Goal: Task Accomplishment & Management: Use online tool/utility

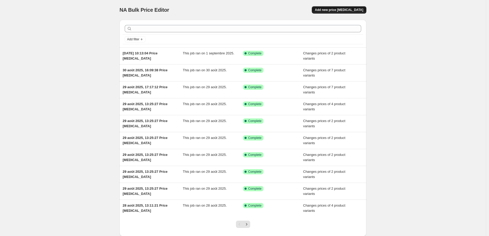
click at [350, 8] on span "Add new price [MEDICAL_DATA]" at bounding box center [339, 10] width 48 height 4
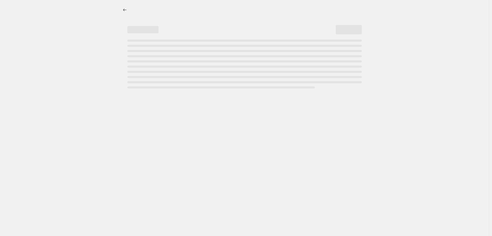
select select "percentage"
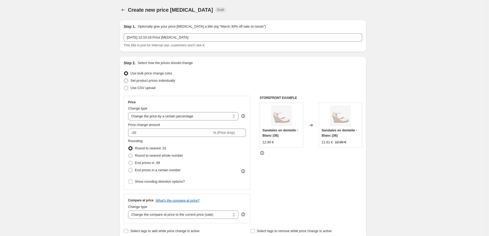
click at [128, 81] on span at bounding box center [126, 81] width 4 height 4
click at [124, 79] on input "Set product prices individually" at bounding box center [124, 79] width 0 height 0
radio input "true"
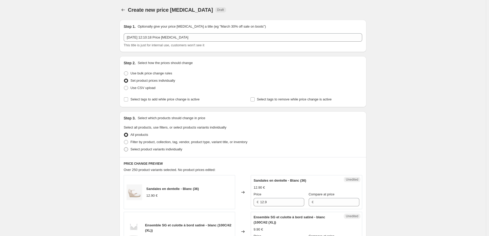
click at [128, 149] on span at bounding box center [126, 149] width 4 height 4
click at [124, 147] on input "Select product variants individually" at bounding box center [124, 147] width 0 height 0
radio input "true"
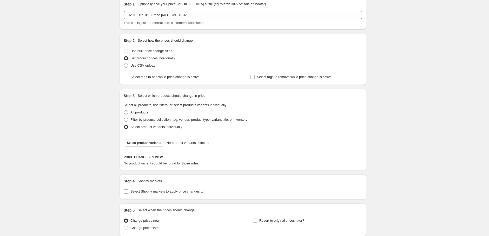
scroll to position [29, 0]
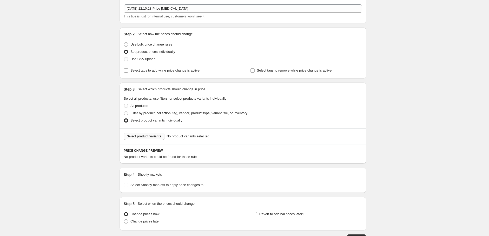
click at [150, 136] on span "Select product variants" at bounding box center [144, 136] width 35 height 4
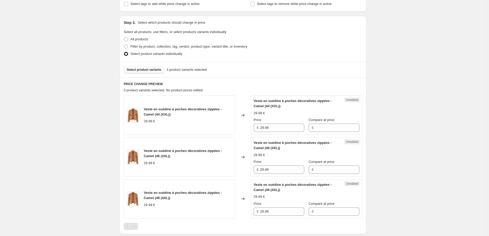
scroll to position [203, 0]
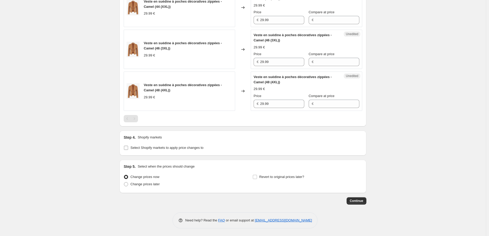
click at [127, 147] on input "Select Shopify markets to apply price changes to" at bounding box center [126, 148] width 4 height 4
checkbox input "true"
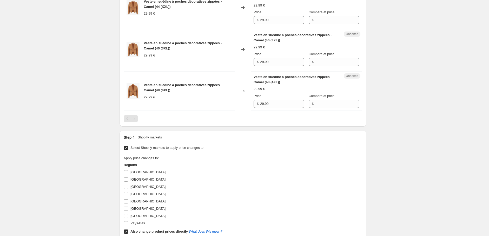
click at [127, 232] on input "Also change product prices directly What does this mean?" at bounding box center [126, 231] width 4 height 4
checkbox input "false"
click at [128, 172] on input "[GEOGRAPHIC_DATA]" at bounding box center [126, 172] width 4 height 4
checkbox input "true"
click at [225, 16] on div "Veste en suédine à poches décoratives zippées - Camel (44 (XXL)) 33.99 EUR Chan…" at bounding box center [243, 7] width 239 height 39
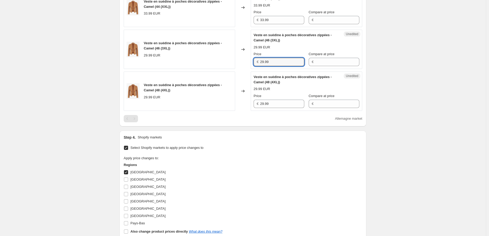
drag, startPoint x: 265, startPoint y: 61, endPoint x: 243, endPoint y: 61, distance: 22.1
click at [243, 61] on div "Veste en suédine à poches décoratives zippées - Camel (46 (3XL)) 29.99 EUR Chan…" at bounding box center [243, 49] width 239 height 39
paste input "33"
type input "33.99"
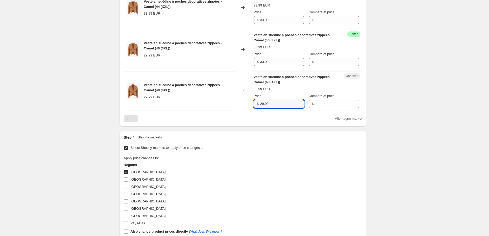
drag, startPoint x: 260, startPoint y: 102, endPoint x: 253, endPoint y: 102, distance: 7.3
click at [253, 102] on div "Unedited Veste en suédine à poches décoratives zippées - Camel (48 (4XL)) 29.99…" at bounding box center [307, 90] width 112 height 39
paste input "33"
type input "33.99"
drag, startPoint x: 268, startPoint y: 170, endPoint x: 259, endPoint y: 174, distance: 9.7
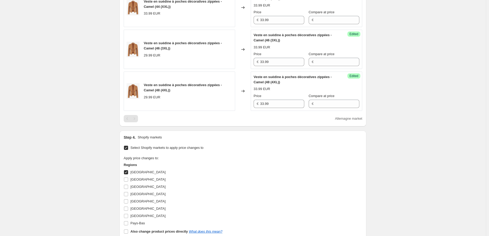
click at [268, 170] on div "Apply price changes to: Regions [GEOGRAPHIC_DATA] [GEOGRAPHIC_DATA] [GEOGRAPHIC…" at bounding box center [243, 195] width 239 height 80
click at [128, 179] on input "[GEOGRAPHIC_DATA]" at bounding box center [126, 179] width 4 height 4
checkbox input "true"
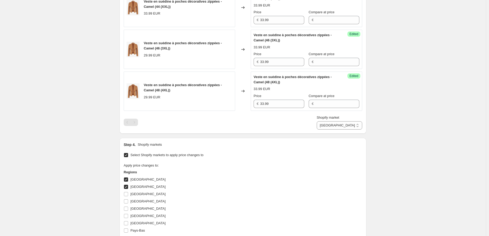
click at [128, 180] on input "[GEOGRAPHIC_DATA]" at bounding box center [126, 179] width 4 height 4
checkbox input "false"
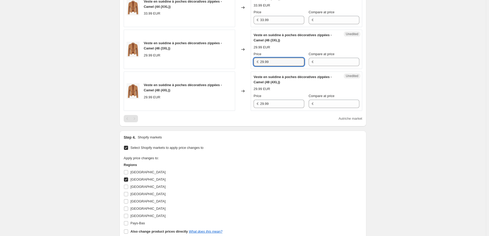
drag, startPoint x: 258, startPoint y: 61, endPoint x: 232, endPoint y: 61, distance: 25.2
click at [233, 61] on div "Veste en suédine à poches décoratives zippées - Camel (46 (3XL)) 29.99 EUR Chan…" at bounding box center [243, 49] width 239 height 39
paste input "33"
type input "33.99"
click at [248, 102] on div "Veste en suédine à poches décoratives zippées - Camel (48 (4XL)) 29.99 EUR Chan…" at bounding box center [243, 90] width 239 height 39
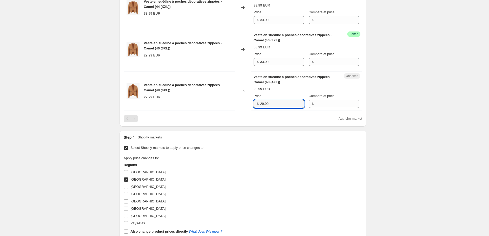
paste input "33"
type input "33.99"
click at [262, 171] on div "Apply price changes to: Regions [GEOGRAPHIC_DATA] [GEOGRAPHIC_DATA] [GEOGRAPHIC…" at bounding box center [243, 195] width 239 height 80
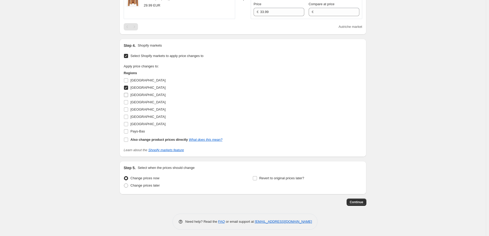
scroll to position [296, 0]
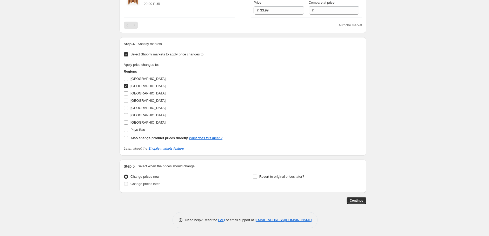
click at [128, 85] on input "[GEOGRAPHIC_DATA]" at bounding box center [126, 86] width 4 height 4
checkbox input "false"
click at [128, 131] on input "Pays-Bas" at bounding box center [126, 130] width 4 height 4
checkbox input "true"
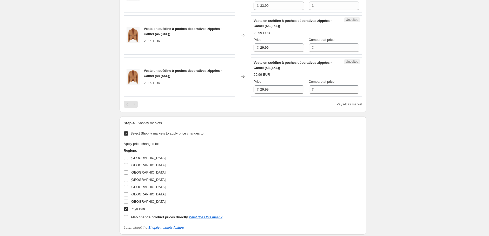
scroll to position [210, 0]
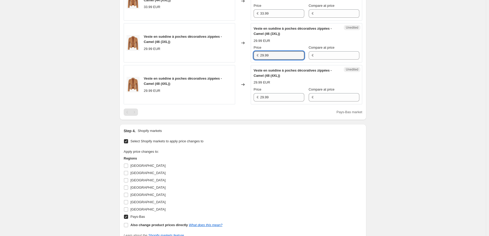
drag, startPoint x: 272, startPoint y: 55, endPoint x: 237, endPoint y: 51, distance: 35.3
click at [237, 51] on div "Veste en suédine à poches décoratives zippées - Camel (46 (3XL)) 29.99 EUR Chan…" at bounding box center [243, 42] width 239 height 39
paste input "33"
type input "33.99"
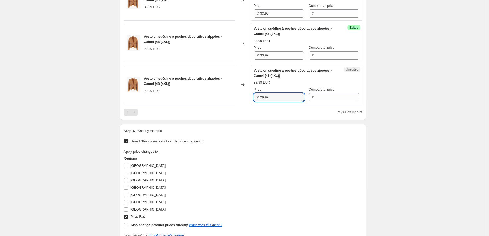
drag, startPoint x: 273, startPoint y: 94, endPoint x: 252, endPoint y: 96, distance: 21.9
click at [252, 96] on div "Veste en suédine à poches décoratives zippées - Camel (48 (4XL)) 29.99 EUR Chan…" at bounding box center [243, 84] width 239 height 39
paste input "33"
type input "33.99"
click at [256, 144] on div "Select Shopify markets to apply price changes to Apply price changes to: Region…" at bounding box center [243, 188] width 239 height 100
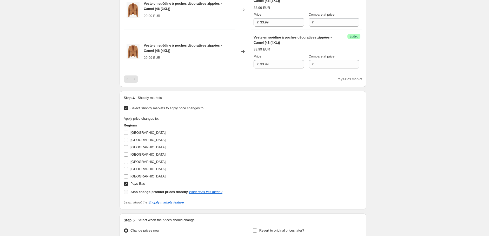
scroll to position [267, 0]
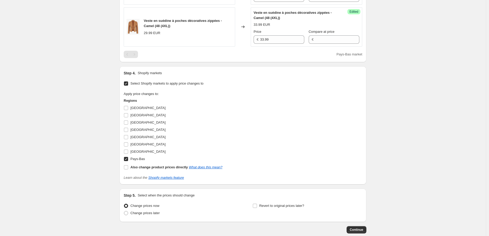
click at [127, 158] on input "Pays-Bas" at bounding box center [126, 159] width 4 height 4
checkbox input "false"
click at [127, 122] on input "[GEOGRAPHIC_DATA]" at bounding box center [126, 122] width 4 height 4
checkbox input "true"
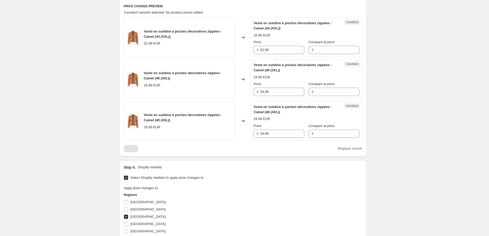
scroll to position [152, 0]
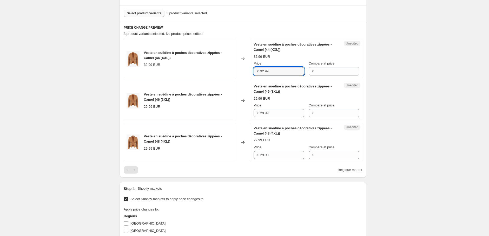
click at [249, 70] on div "Veste en suédine à poches décoratives zippées - Camel (44 (XXL)) 32.99 EUR Chan…" at bounding box center [243, 58] width 239 height 39
drag, startPoint x: 276, startPoint y: 113, endPoint x: 247, endPoint y: 114, distance: 29.1
click at [246, 113] on div "Veste en suédine à poches décoratives zippées - Camel (46 (3XL)) 29.99 EUR Chan…" at bounding box center [243, 100] width 239 height 39
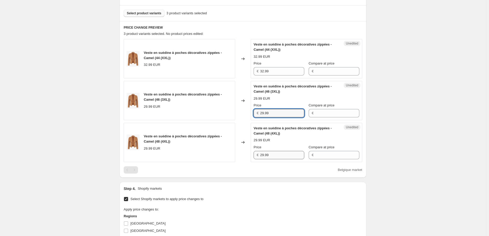
paste input "32"
type input "32.99"
drag, startPoint x: 275, startPoint y: 155, endPoint x: 252, endPoint y: 155, distance: 22.4
click at [252, 155] on div "Unedited Veste en suédine à poches décoratives zippées - Camel (48 (4XL)) 29.99…" at bounding box center [307, 142] width 112 height 39
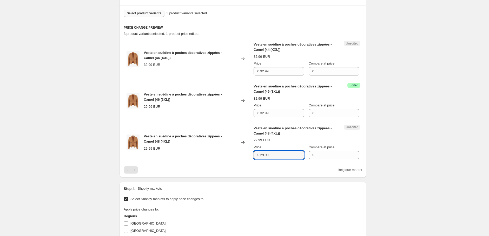
paste input "32"
type input "32.99"
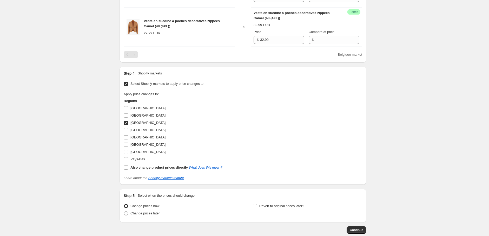
scroll to position [267, 0]
click at [127, 122] on input "[GEOGRAPHIC_DATA]" at bounding box center [126, 122] width 4 height 4
checkbox input "false"
click at [127, 130] on input "[GEOGRAPHIC_DATA]" at bounding box center [126, 130] width 4 height 4
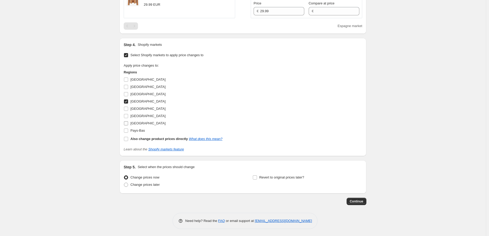
scroll to position [296, 0]
click at [128, 100] on input "[GEOGRAPHIC_DATA]" at bounding box center [126, 101] width 4 height 4
checkbox input "false"
click at [128, 115] on input "[GEOGRAPHIC_DATA]" at bounding box center [126, 115] width 4 height 4
checkbox input "true"
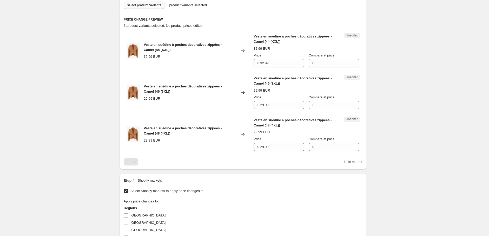
scroll to position [152, 0]
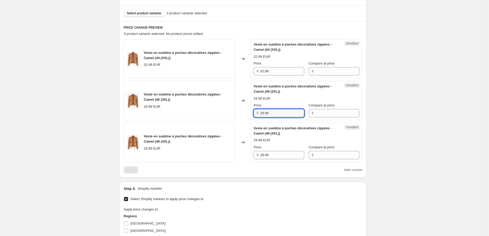
drag, startPoint x: 263, startPoint y: 115, endPoint x: 243, endPoint y: 114, distance: 20.0
click at [244, 114] on div "Veste en suédine à poches décoratives zippées - Camel (46 (3XL)) 29.99 EUR Chan…" at bounding box center [243, 100] width 239 height 39
paste input "32"
type input "32.99"
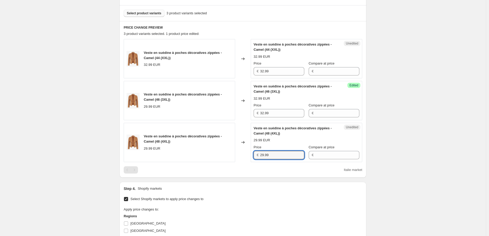
drag, startPoint x: 261, startPoint y: 155, endPoint x: 254, endPoint y: 155, distance: 6.8
click at [254, 155] on div "Unedited Veste en suédine à poches décoratives zippées - Camel (48 (4XL)) 29.99…" at bounding box center [307, 142] width 112 height 39
paste input "32"
type input "32.99"
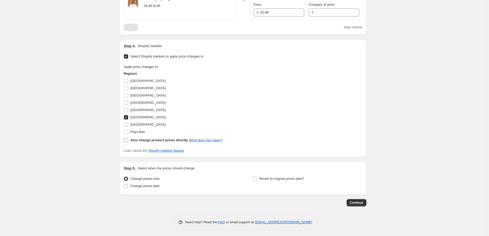
scroll to position [296, 0]
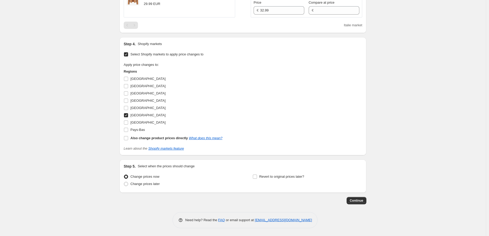
click at [126, 116] on input "[GEOGRAPHIC_DATA]" at bounding box center [126, 115] width 4 height 4
checkbox input "false"
click at [127, 122] on input "[GEOGRAPHIC_DATA]" at bounding box center [126, 122] width 4 height 4
checkbox input "true"
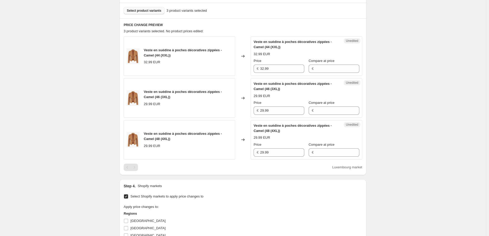
scroll to position [152, 0]
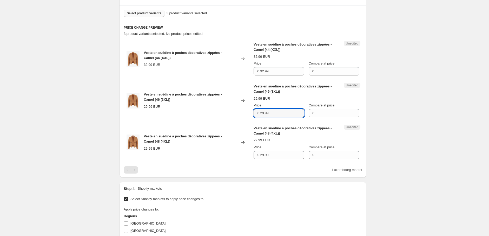
drag, startPoint x: 248, startPoint y: 111, endPoint x: 235, endPoint y: 110, distance: 13.6
click at [235, 110] on div "Veste en suédine à poches décoratives zippées - Camel (46 (3XL)) 29.99 EUR Chan…" at bounding box center [243, 100] width 239 height 39
paste input "32"
type input "32.99"
click at [248, 153] on div "Veste en suédine à poches décoratives zippées - Camel (48 (4XL)) 29.99 EUR Chan…" at bounding box center [243, 142] width 239 height 39
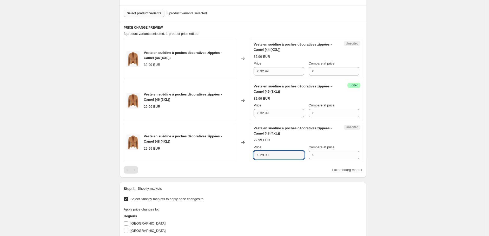
paste input "32"
type input "32.99"
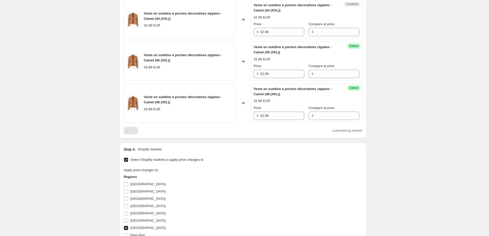
scroll to position [296, 0]
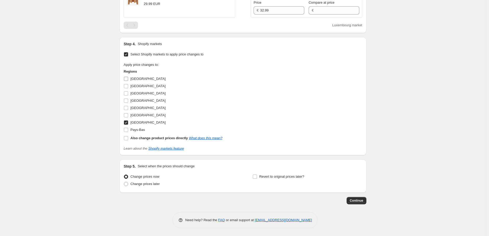
click at [127, 79] on input "[GEOGRAPHIC_DATA]" at bounding box center [126, 79] width 4 height 4
checkbox input "true"
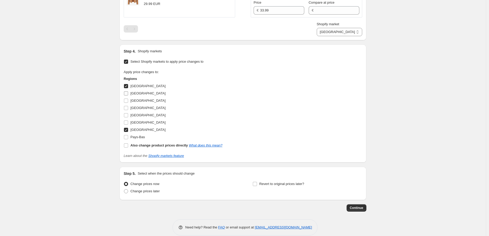
click at [127, 93] on input "[GEOGRAPHIC_DATA]" at bounding box center [126, 93] width 4 height 4
checkbox input "true"
click at [127, 102] on input "[GEOGRAPHIC_DATA]" at bounding box center [126, 101] width 4 height 4
checkbox input "true"
click at [127, 110] on label "[GEOGRAPHIC_DATA]" at bounding box center [145, 107] width 42 height 7
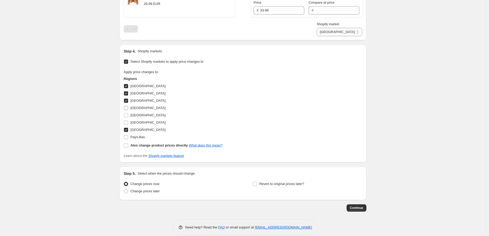
click at [127, 110] on input "[GEOGRAPHIC_DATA]" at bounding box center [126, 108] width 4 height 4
checkbox input "true"
click at [127, 136] on input "Pays-Bas" at bounding box center [126, 137] width 4 height 4
checkbox input "true"
click at [247, 134] on div "Apply price changes to: Regions [GEOGRAPHIC_DATA] [GEOGRAPHIC_DATA] [GEOGRAPHIC…" at bounding box center [243, 109] width 239 height 80
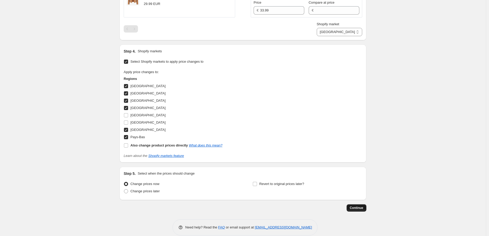
click at [360, 209] on span "Continue" at bounding box center [357, 208] width 14 height 4
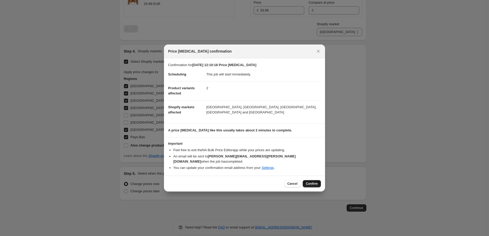
click at [315, 181] on span "Confirm" at bounding box center [312, 183] width 12 height 4
